Goal: Navigation & Orientation: Understand site structure

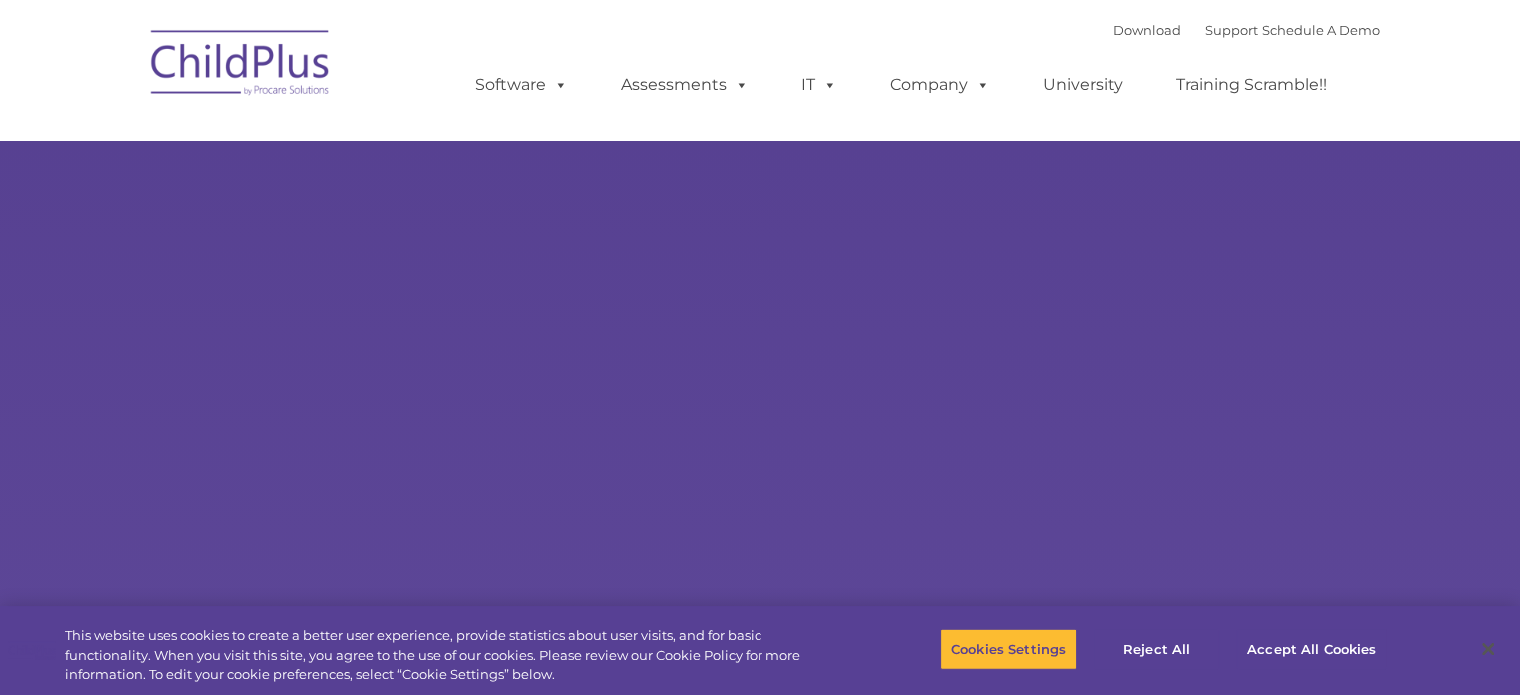
select select "MEDIUM"
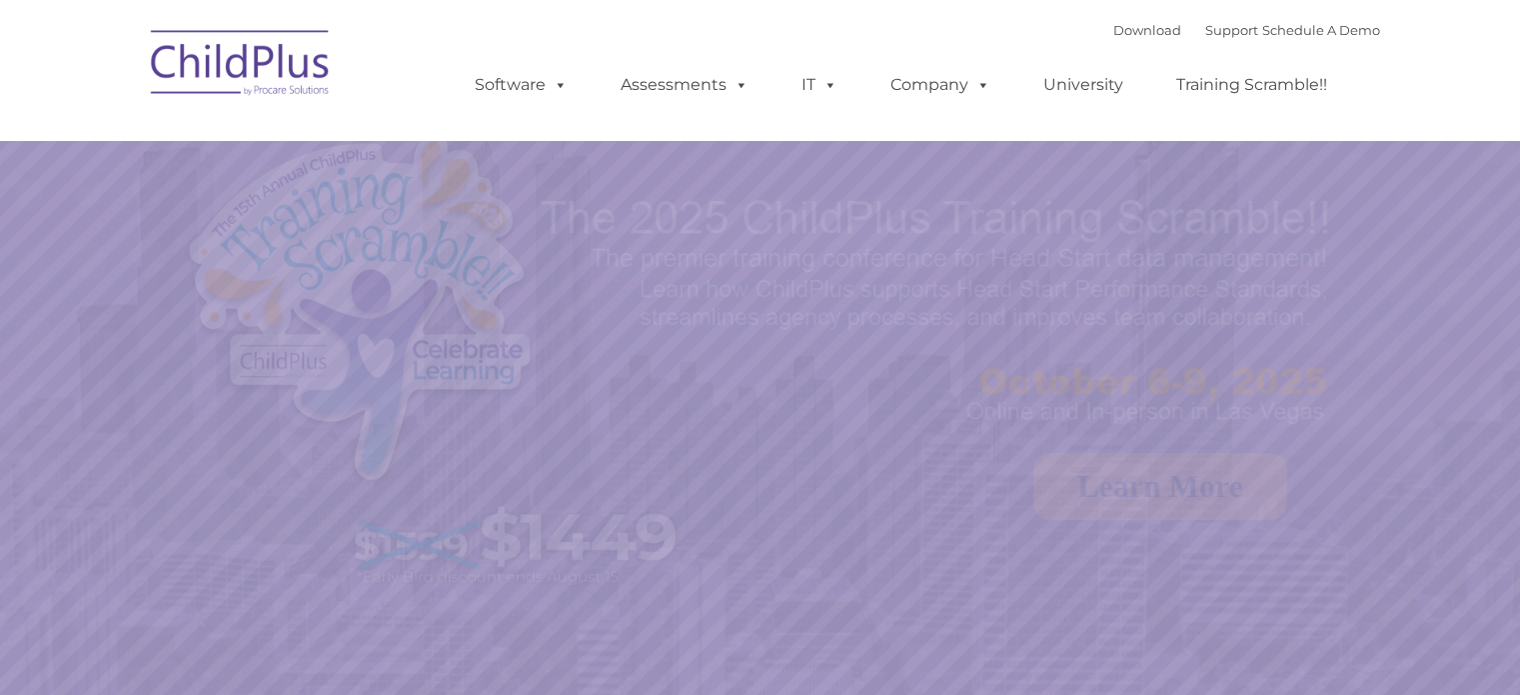
select select "MEDIUM"
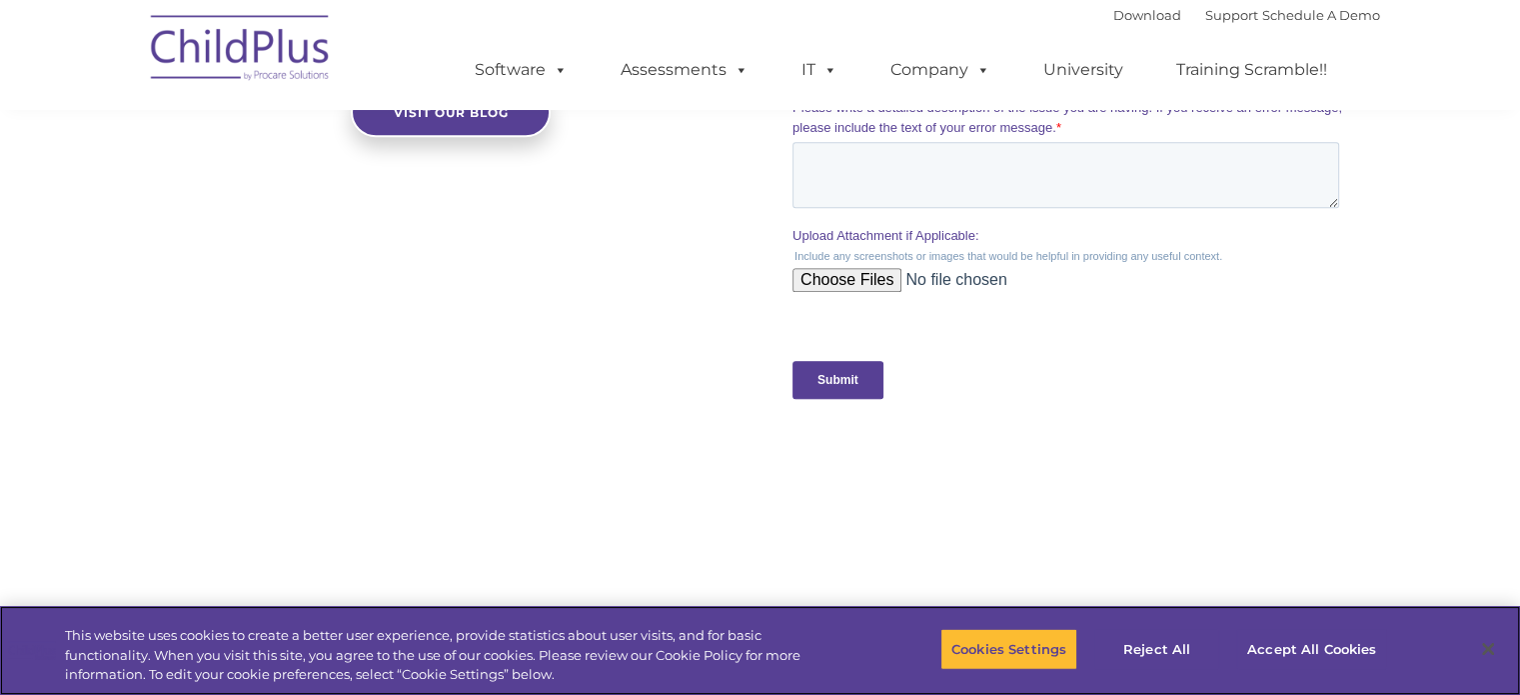
scroll to position [1895, 0]
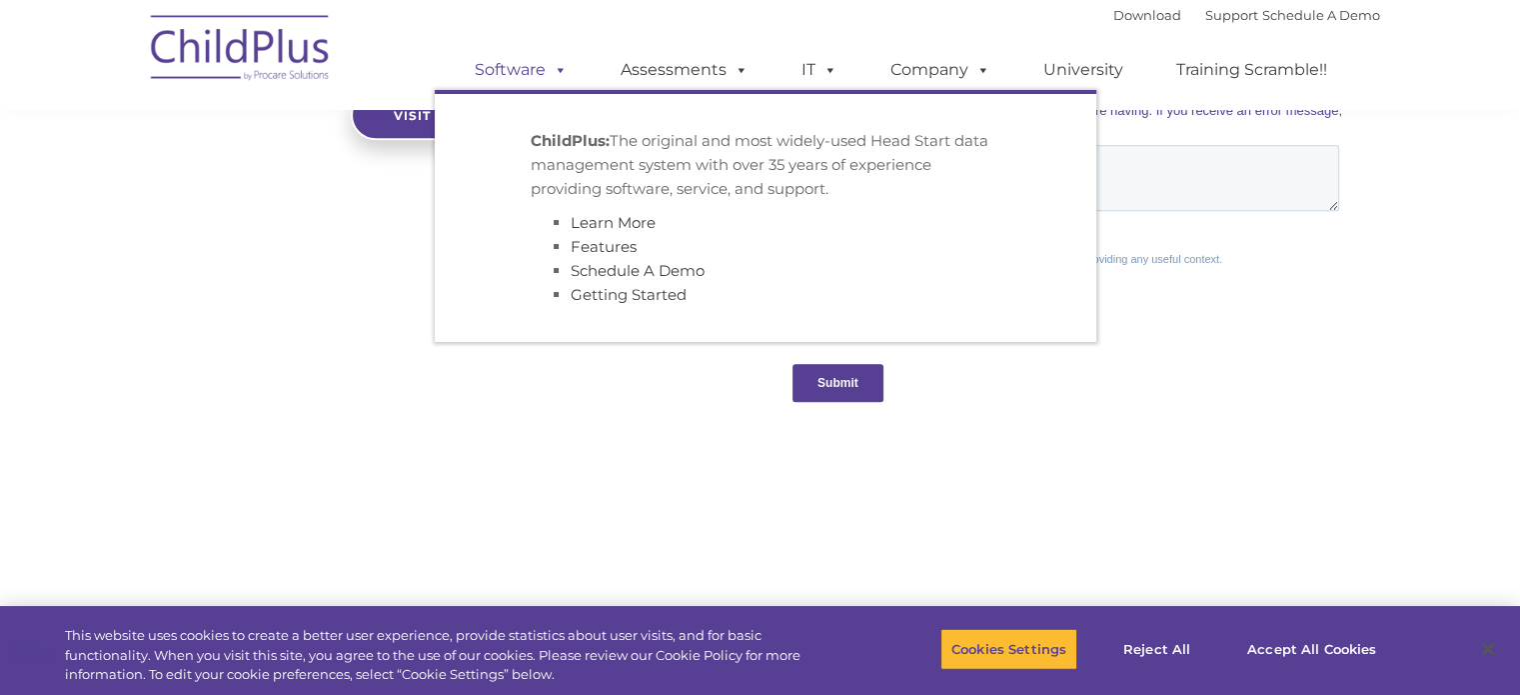
click at [533, 74] on link "Software" at bounding box center [521, 70] width 133 height 40
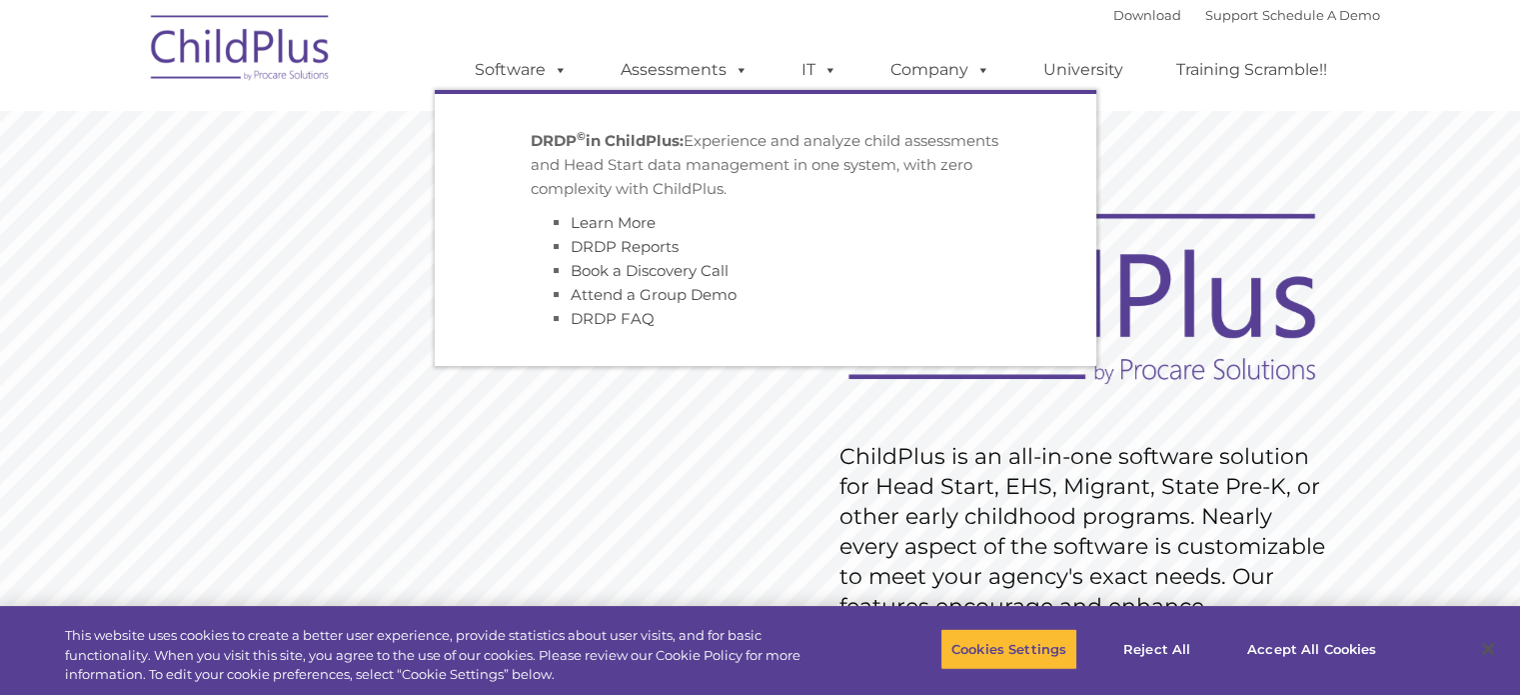
click at [254, 41] on img at bounding box center [241, 51] width 200 height 100
